Goal: Task Accomplishment & Management: Use online tool/utility

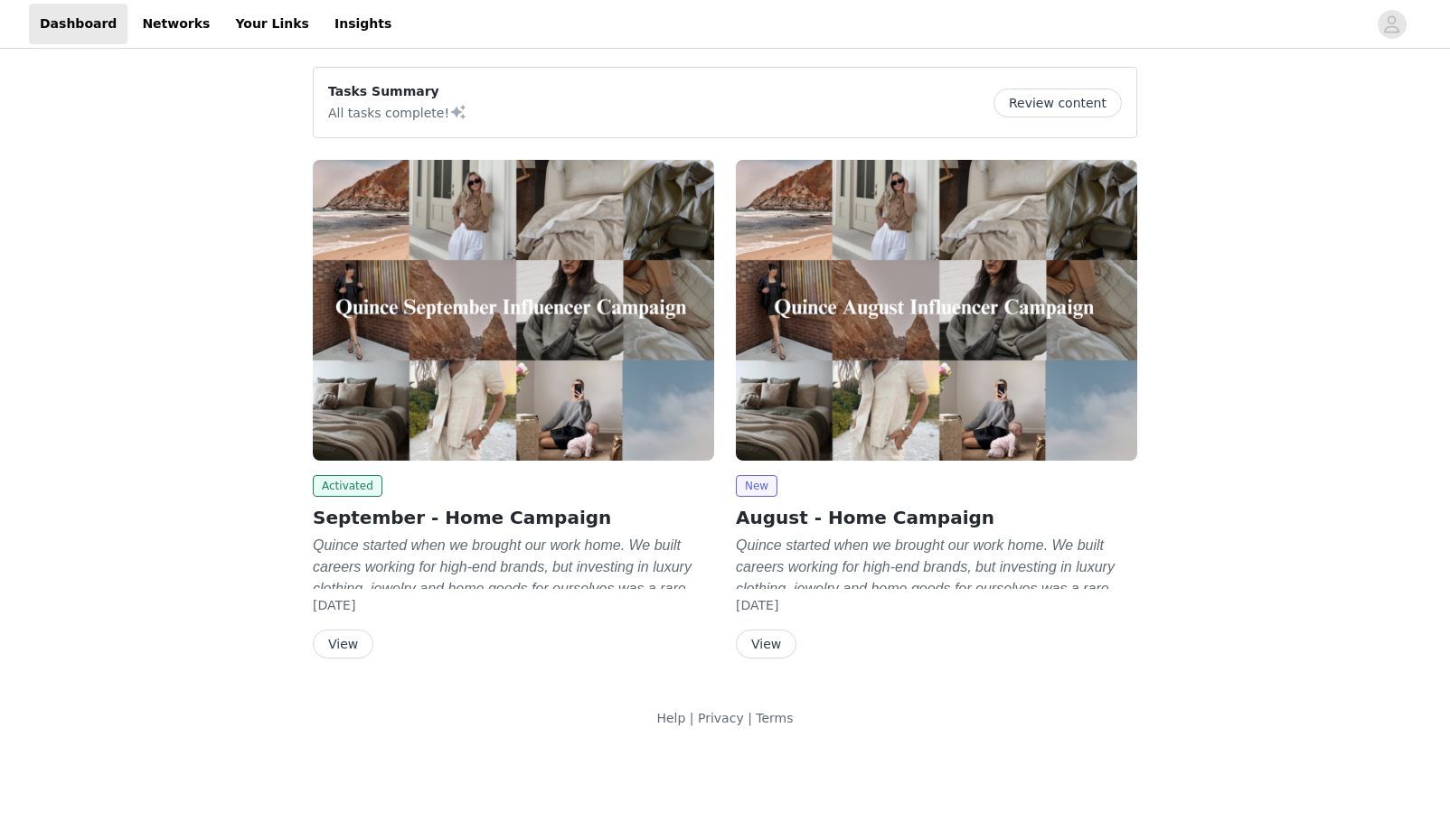
click at [338, 649] on button "View" at bounding box center [343, 643] width 61 height 28
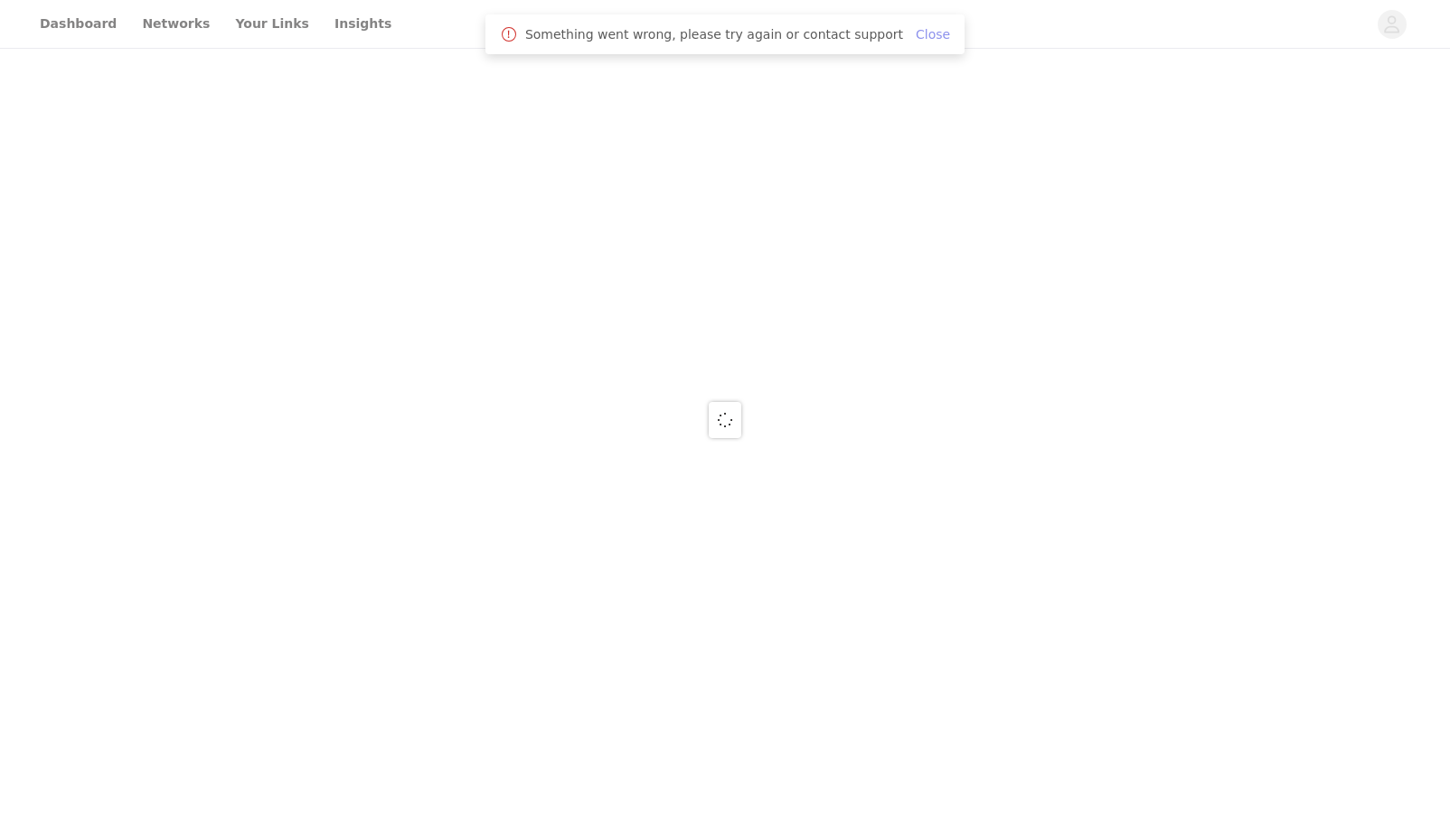
click at [925, 36] on link "Close" at bounding box center [932, 34] width 34 height 15
